Goal: Find specific page/section: Find specific page/section

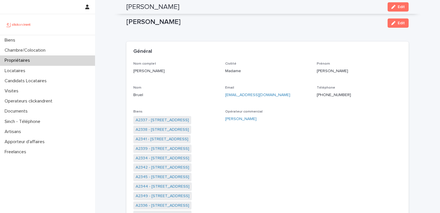
scroll to position [58, 0]
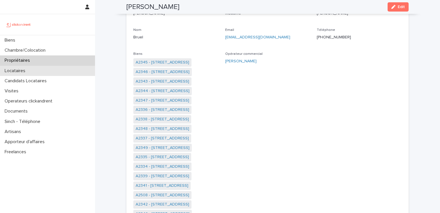
click at [17, 72] on p "Locataires" at bounding box center [16, 70] width 28 height 5
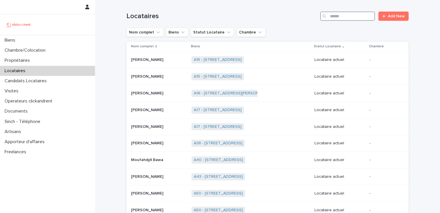
click at [352, 17] on input "Search" at bounding box center [347, 16] width 55 height 9
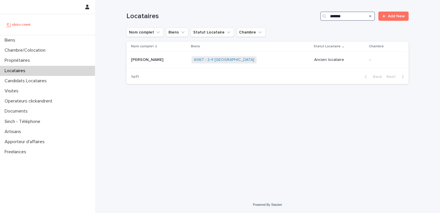
type input "*******"
click at [202, 61] on link "A967 - 2-4 [GEOGRAPHIC_DATA]" at bounding box center [224, 59] width 61 height 5
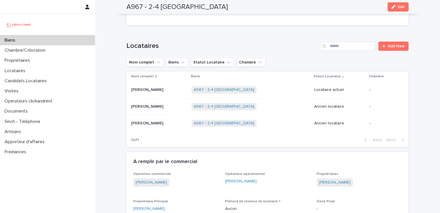
scroll to position [229, 0]
